Goal: Task Accomplishment & Management: Use online tool/utility

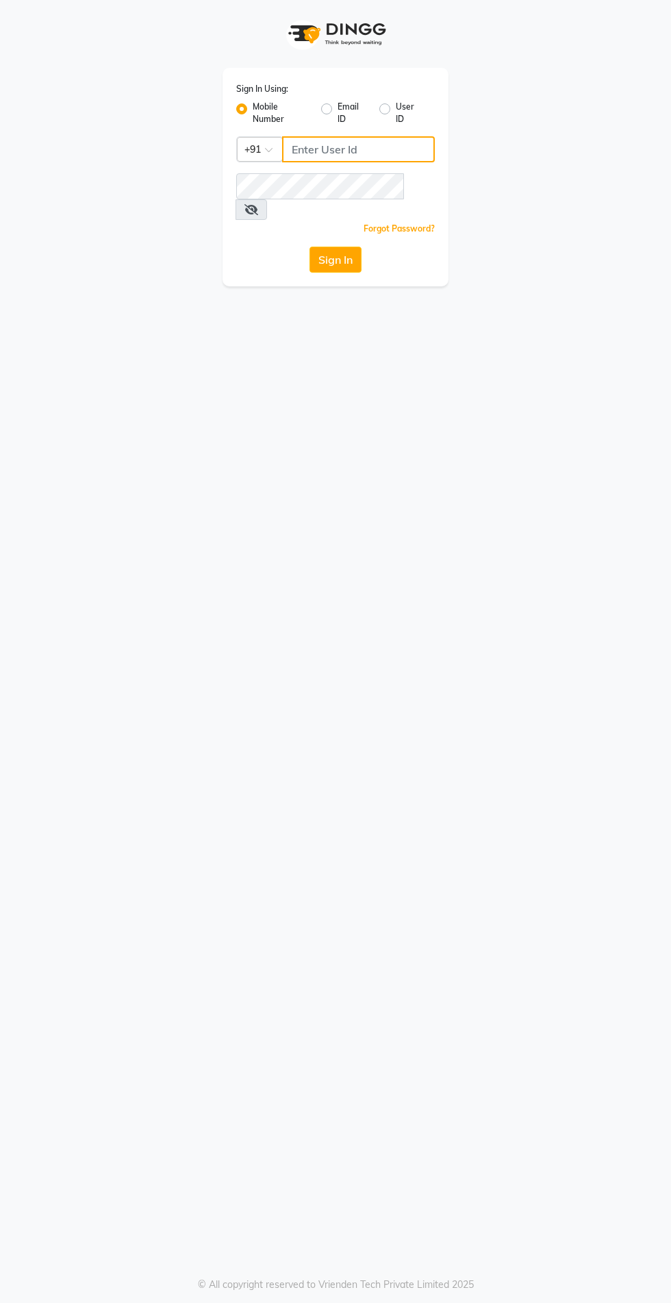
click at [325, 149] on input "Username" at bounding box center [358, 149] width 153 height 26
type input "9354158883"
click at [310, 247] on button "Sign In" at bounding box center [336, 260] width 52 height 26
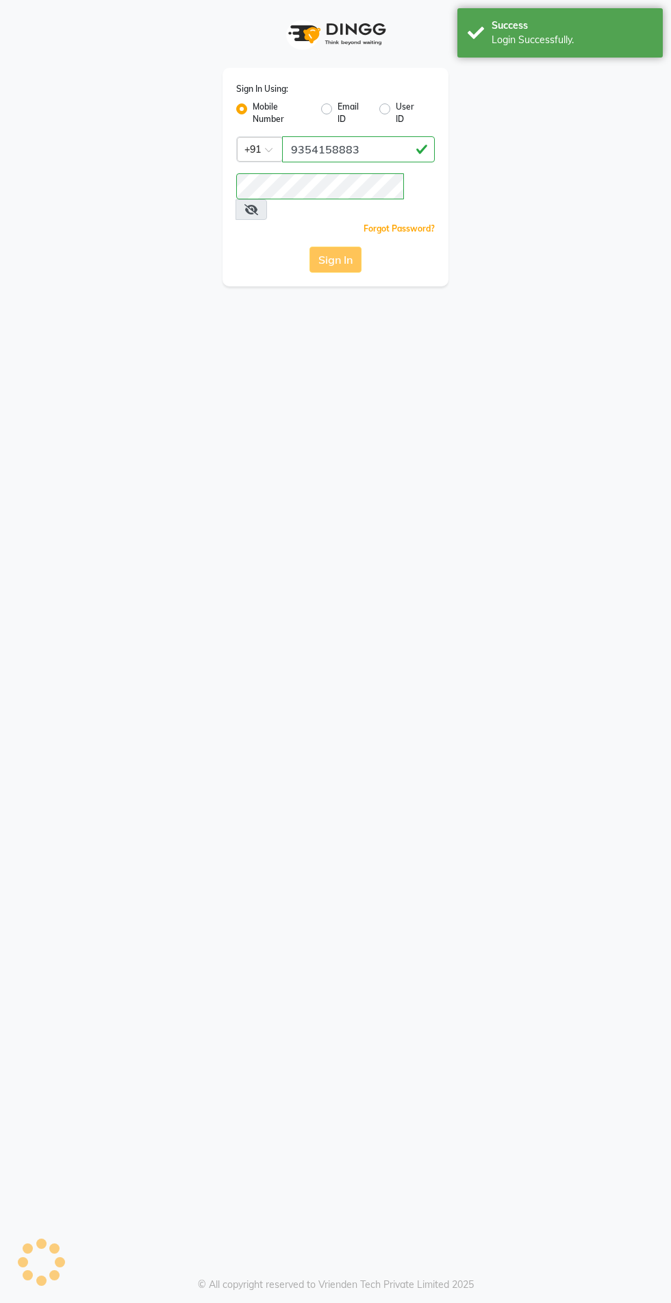
click at [315, 247] on div "Sign In" at bounding box center [335, 260] width 199 height 26
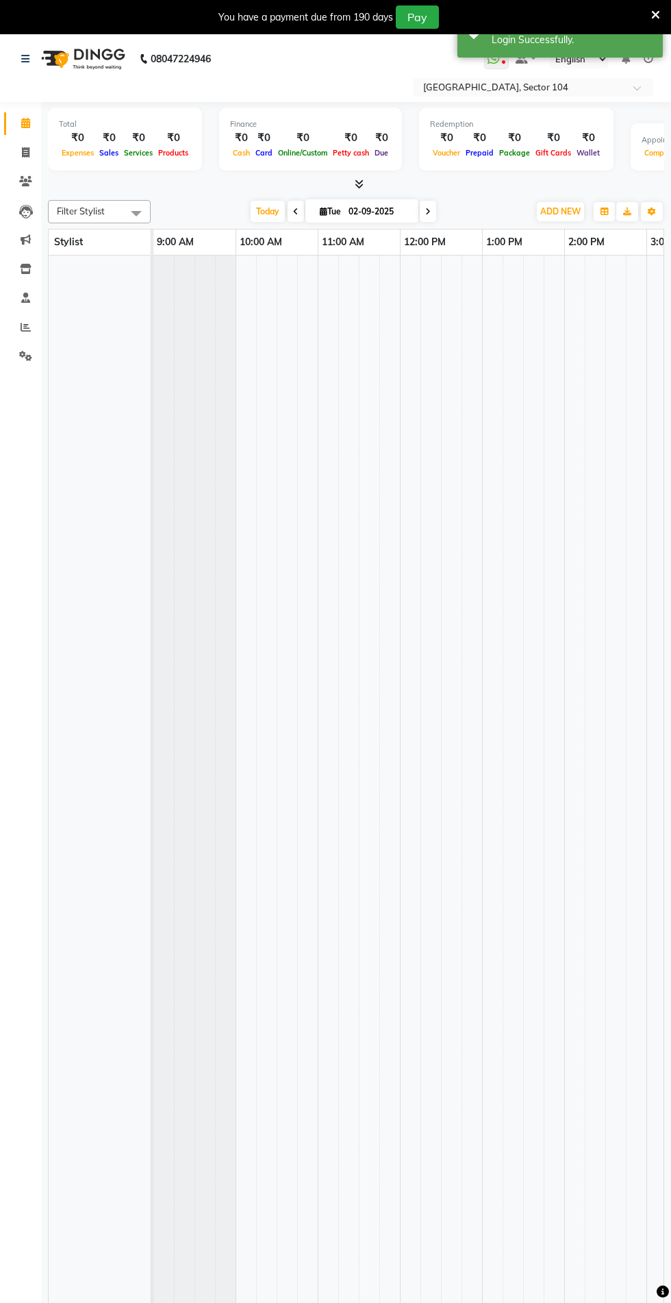
select select "en"
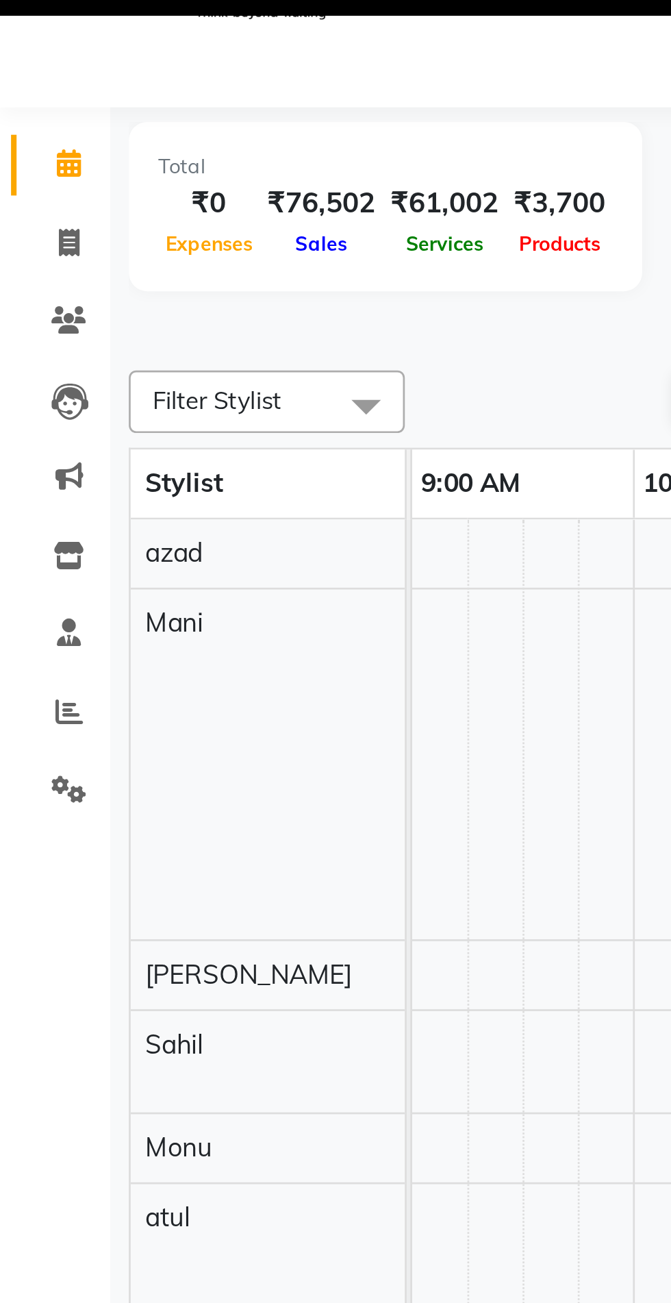
select select "20483"
select select "615"
select select "tentative"
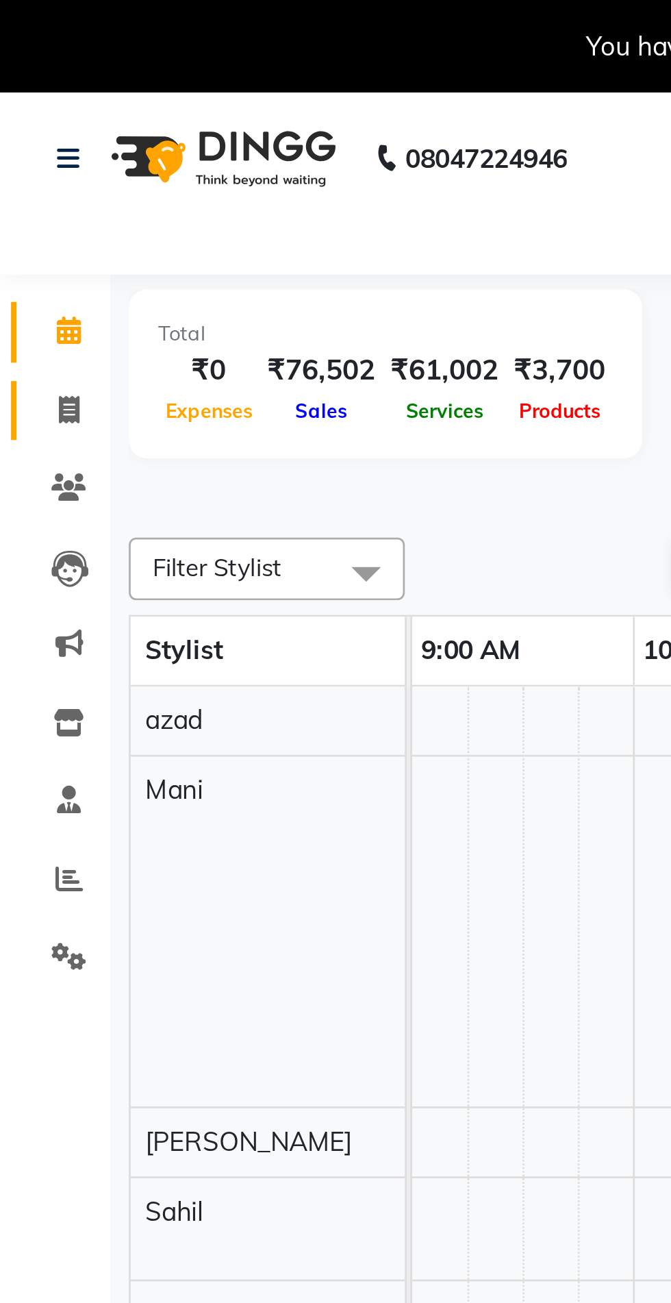
click at [22, 155] on icon at bounding box center [26, 152] width 8 height 10
select select "service"
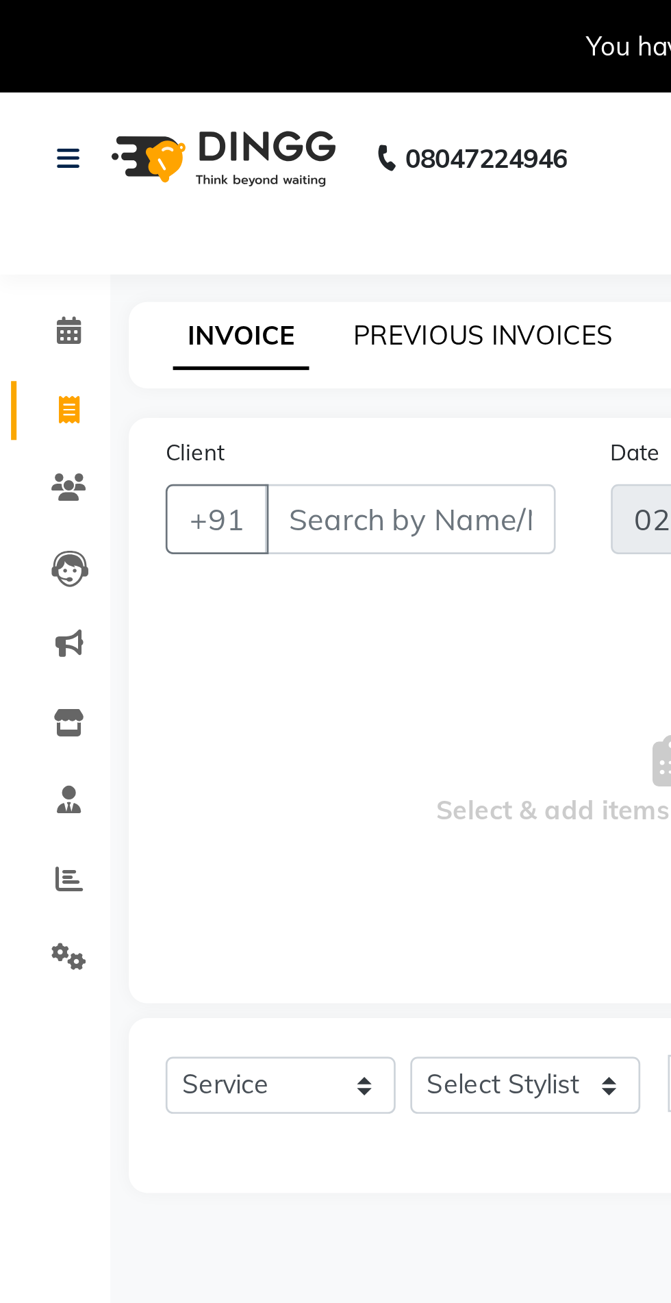
click at [184, 126] on link "PREVIOUS INVOICES" at bounding box center [180, 125] width 97 height 12
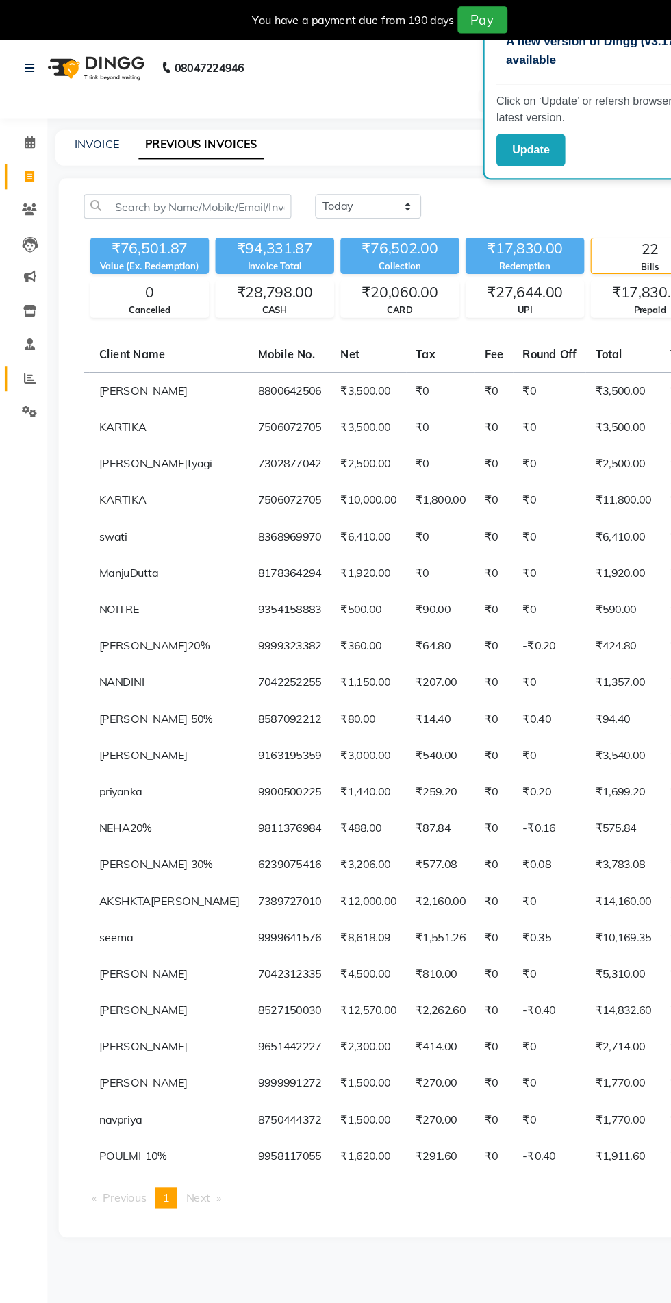
click at [25, 327] on icon at bounding box center [26, 327] width 10 height 10
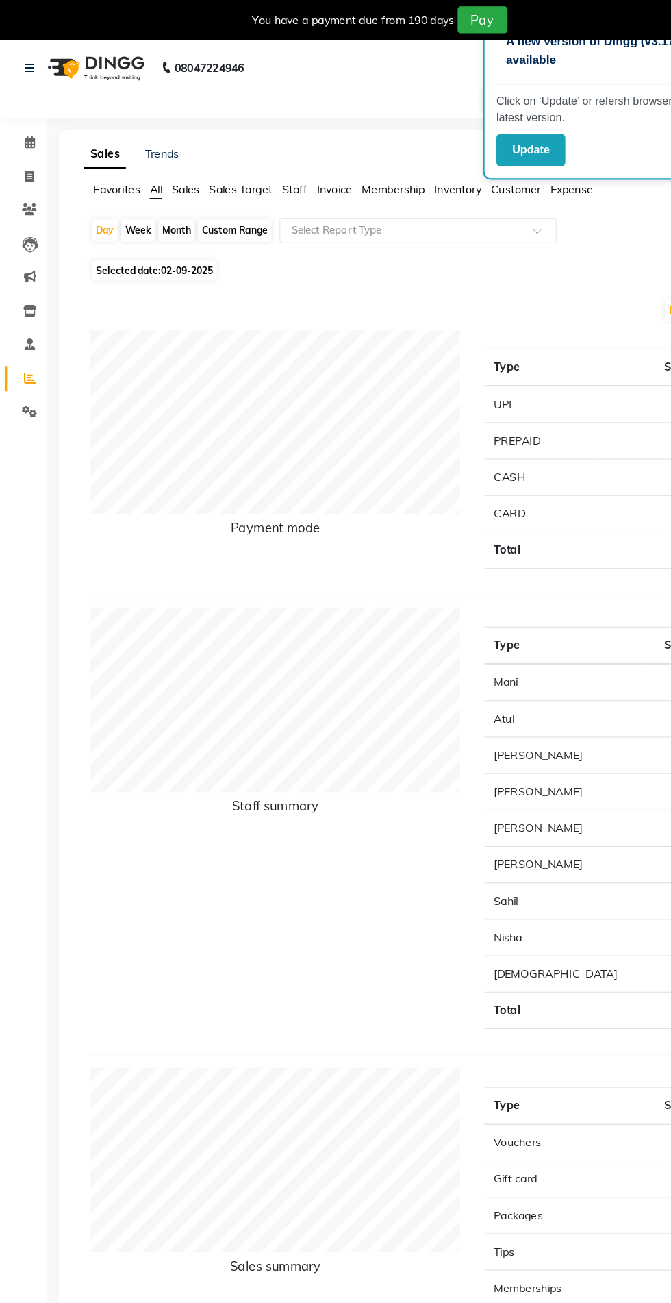
click at [289, 200] on input "text" at bounding box center [347, 199] width 197 height 14
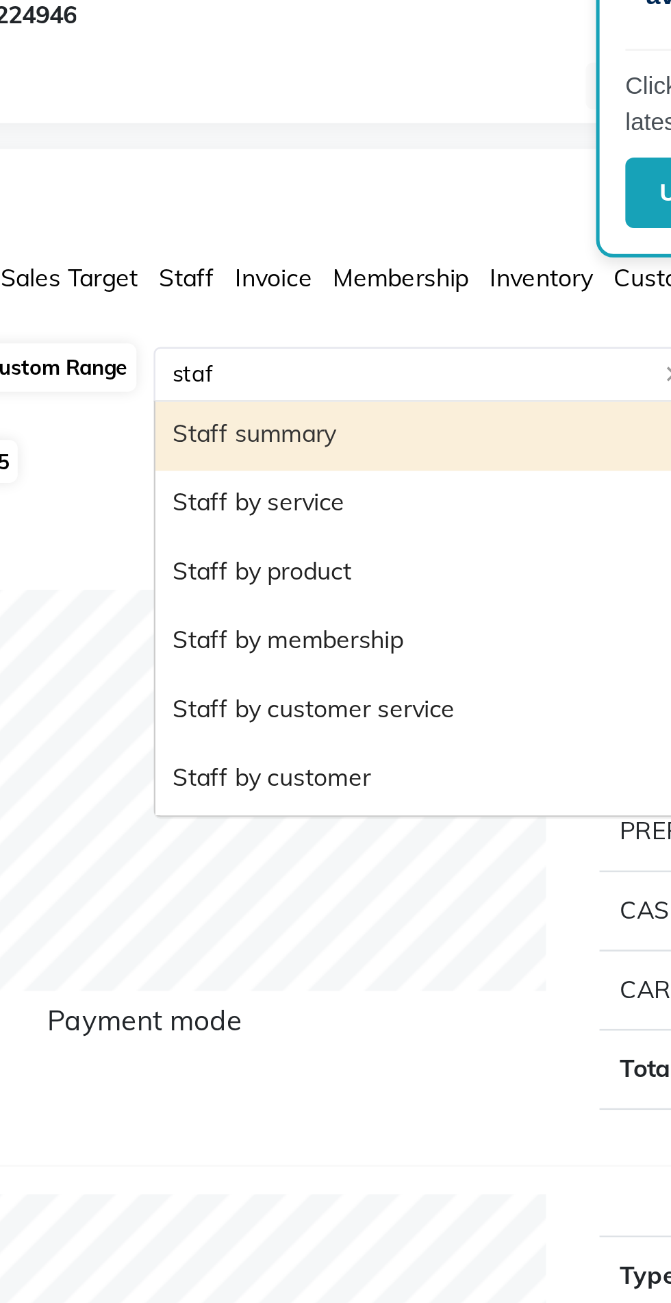
type input "staff"
click at [269, 229] on div "Staff summary" at bounding box center [361, 226] width 238 height 27
select select "full_report"
select select "csv"
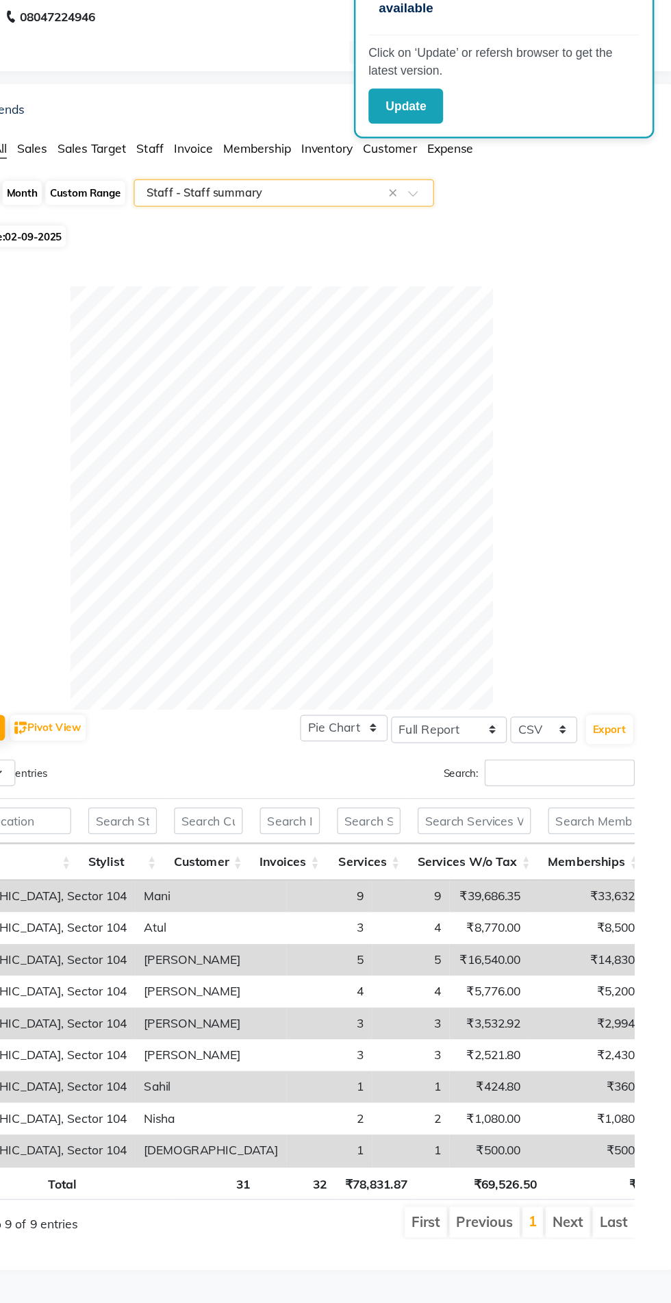
click at [292, 195] on input "text" at bounding box center [347, 199] width 197 height 14
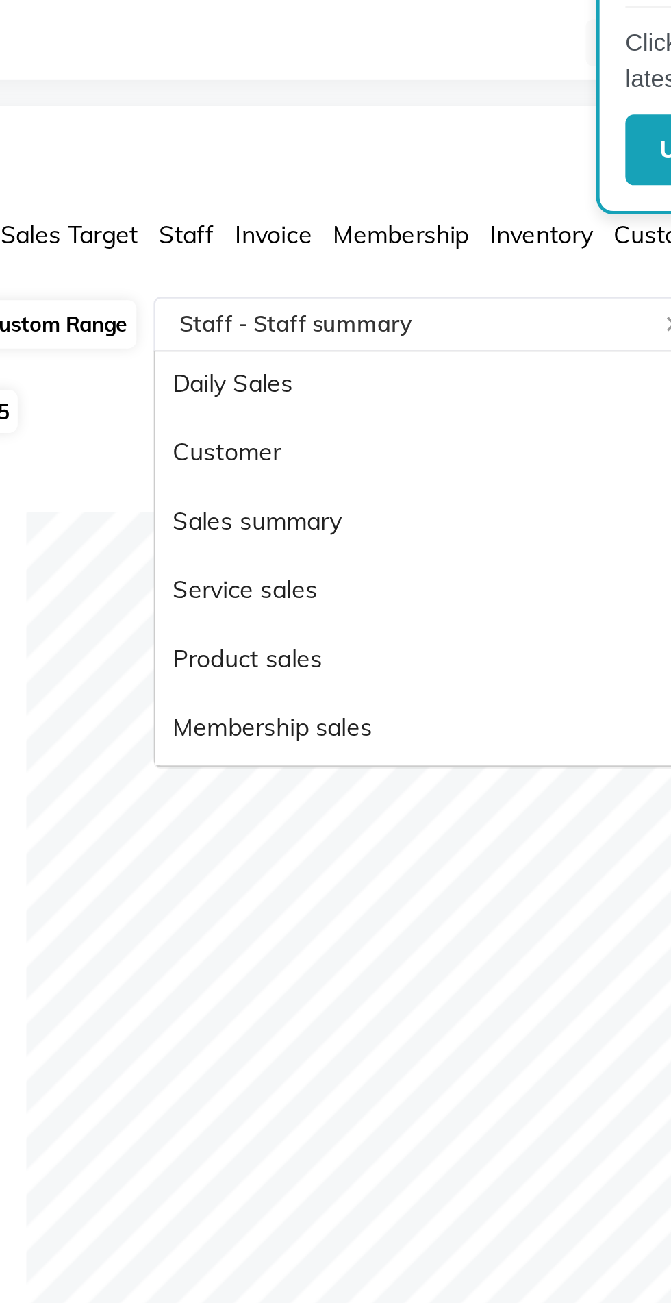
scroll to position [329, 0]
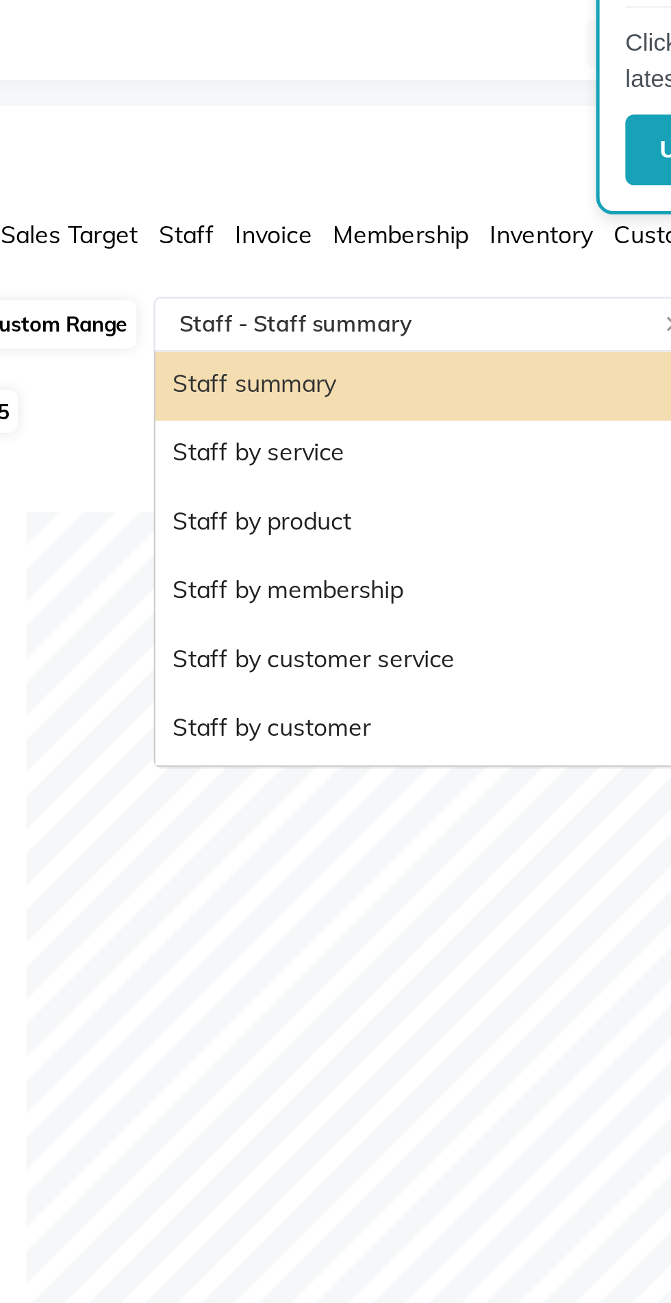
click at [277, 282] on div "Staff by product" at bounding box center [361, 278] width 238 height 27
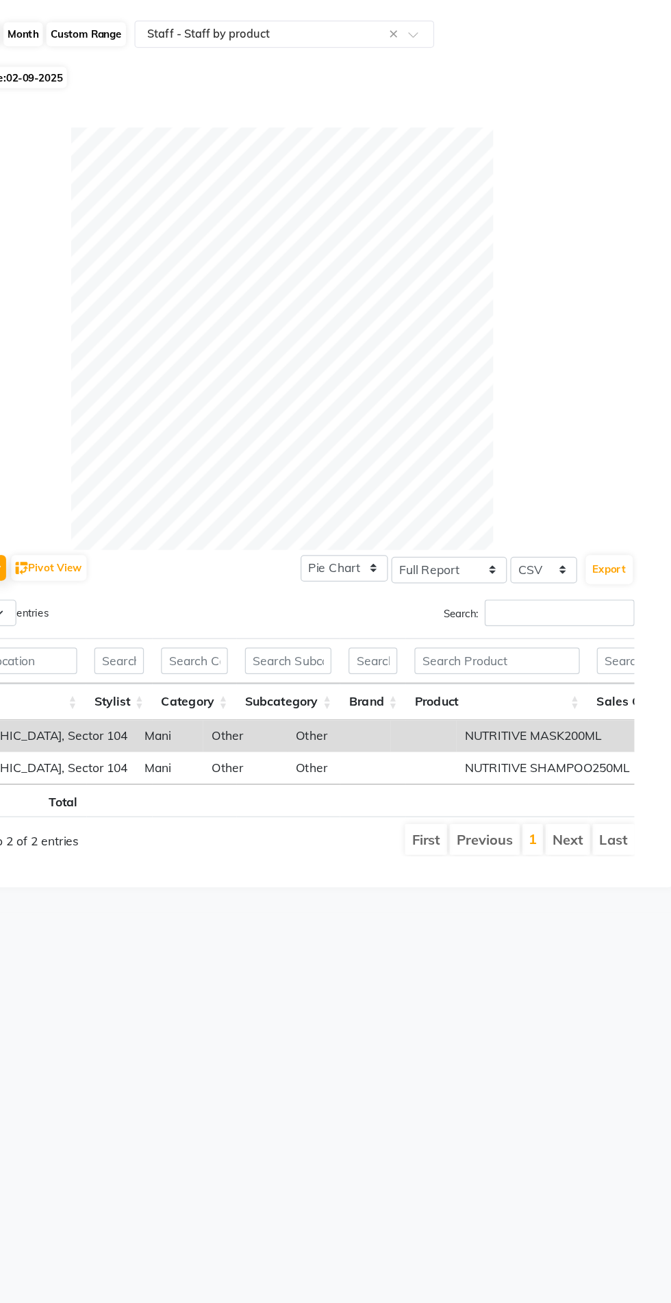
scroll to position [0, 0]
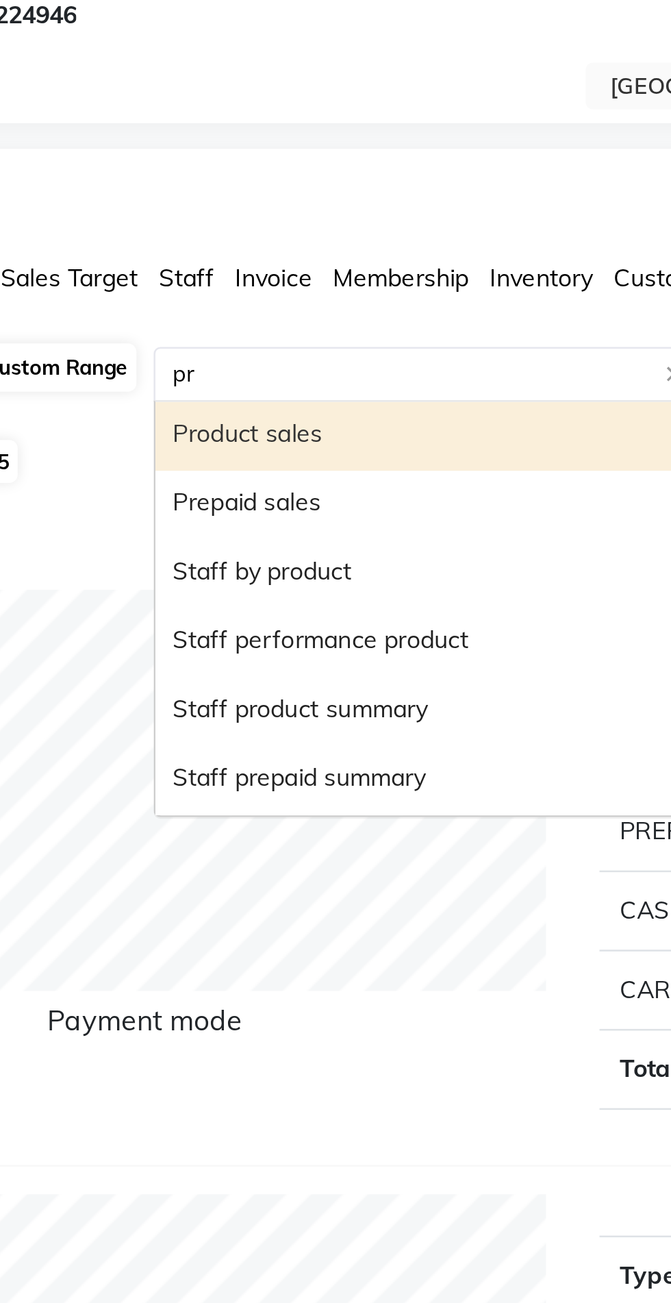
type input "pre"
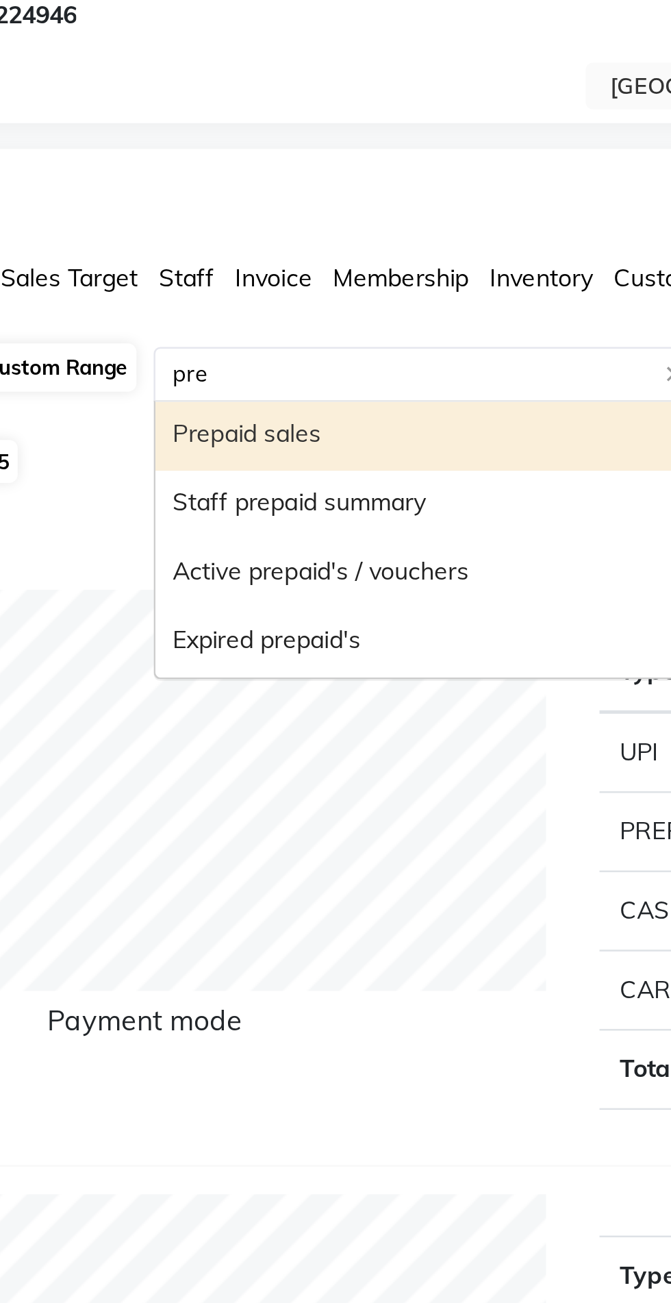
click at [269, 233] on div "Prepaid sales" at bounding box center [361, 226] width 238 height 27
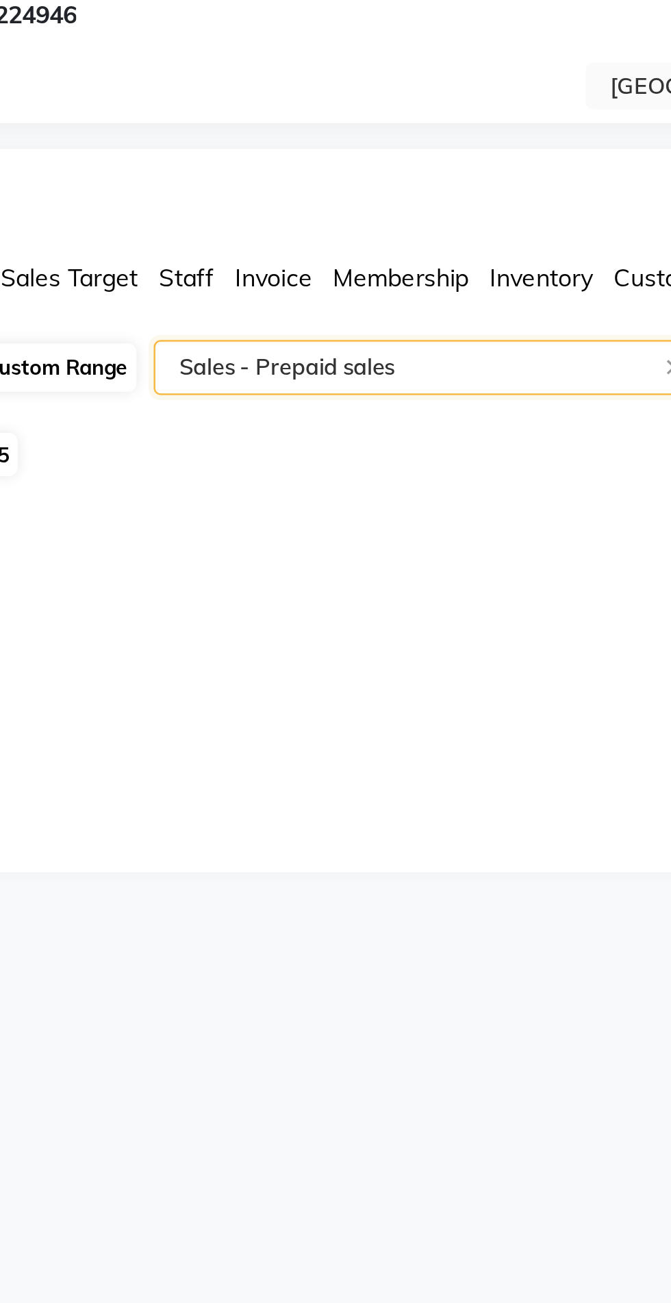
select select "full_report"
select select "csv"
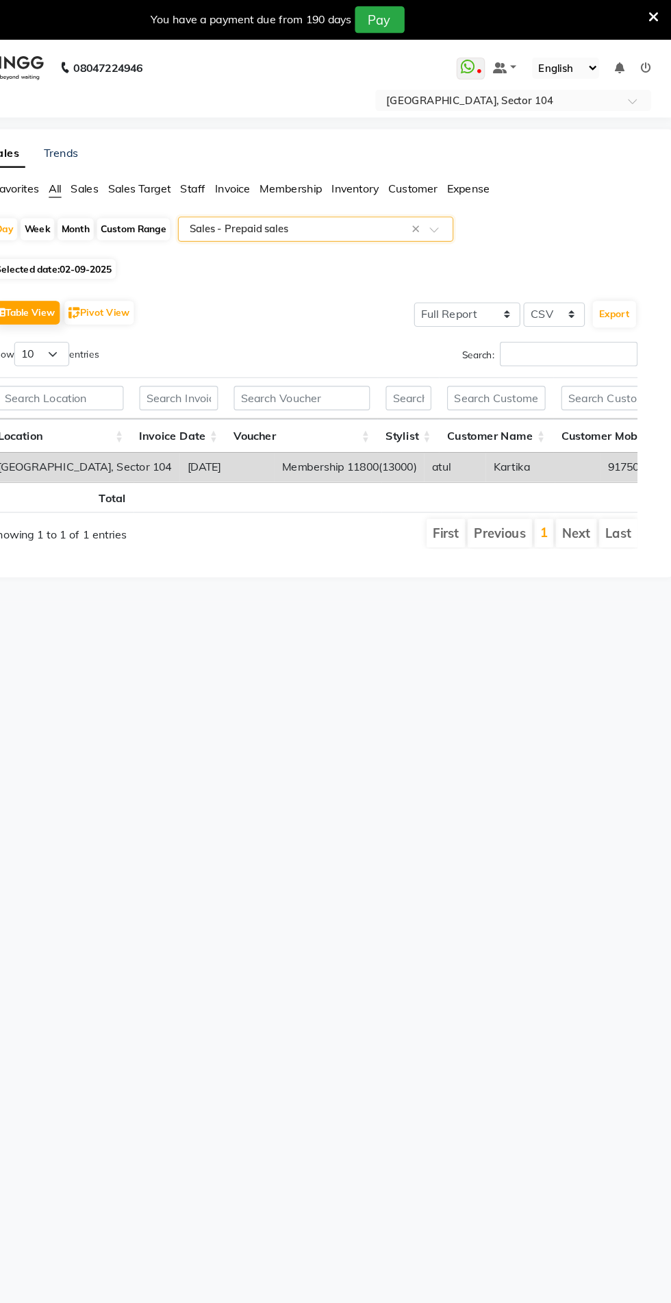
click at [649, 58] on icon at bounding box center [649, 59] width 10 height 10
